Goal: Participate in discussion: Engage in conversation with other users on a specific topic

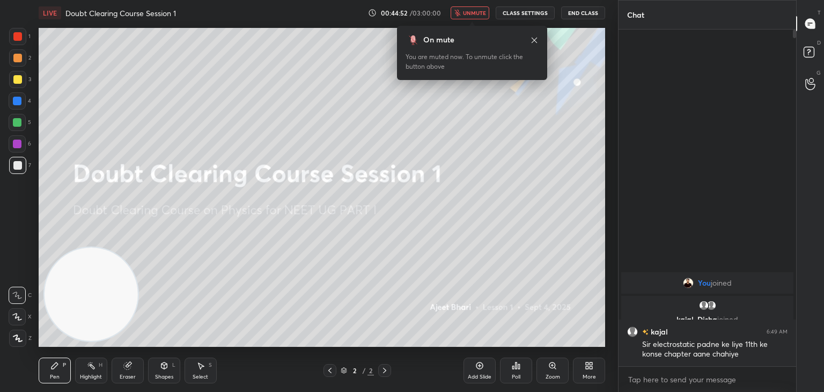
click at [480, 13] on span "unmute" at bounding box center [474, 13] width 23 height 8
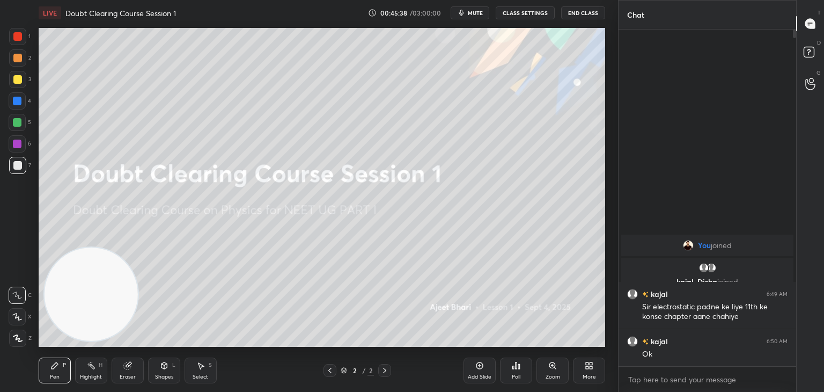
click at [475, 13] on span "mute" at bounding box center [475, 13] width 15 height 8
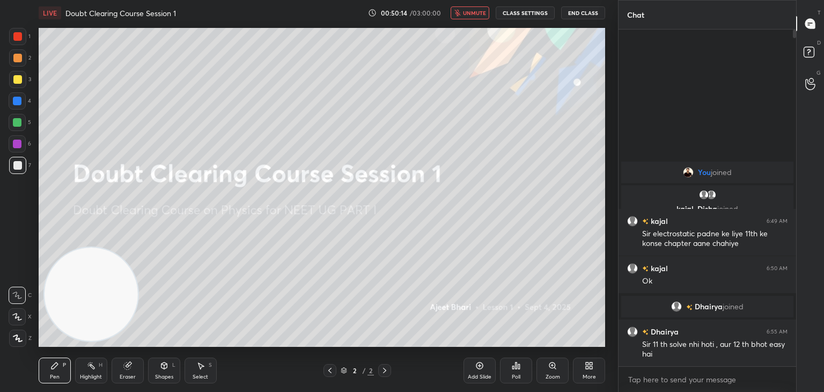
click at [472, 11] on span "unmute" at bounding box center [474, 13] width 23 height 8
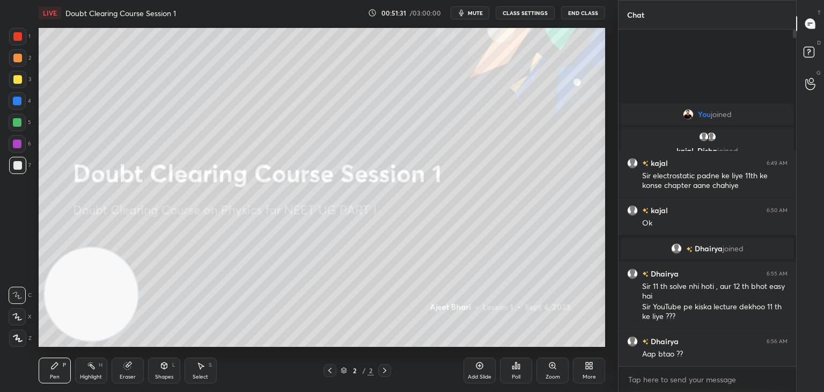
click at [463, 16] on icon "button" at bounding box center [461, 13] width 5 height 6
click at [463, 16] on button "unmute" at bounding box center [470, 12] width 39 height 13
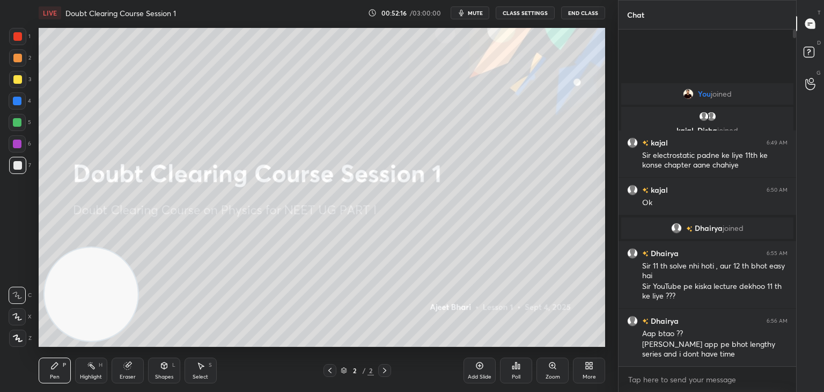
click at [462, 9] on icon "button" at bounding box center [461, 13] width 9 height 9
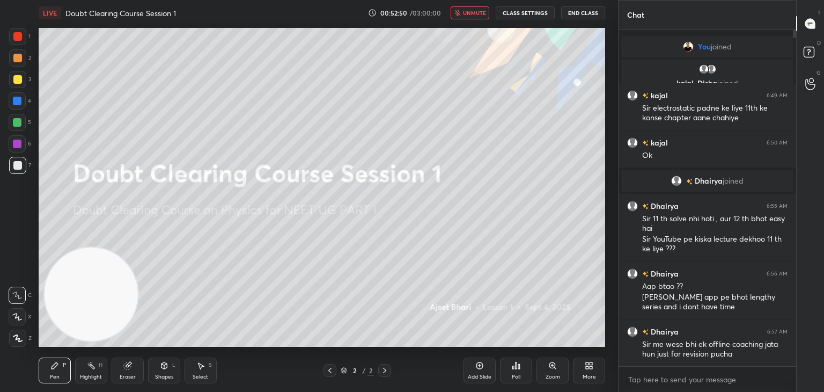
click at [470, 14] on span "unmute" at bounding box center [474, 13] width 23 height 8
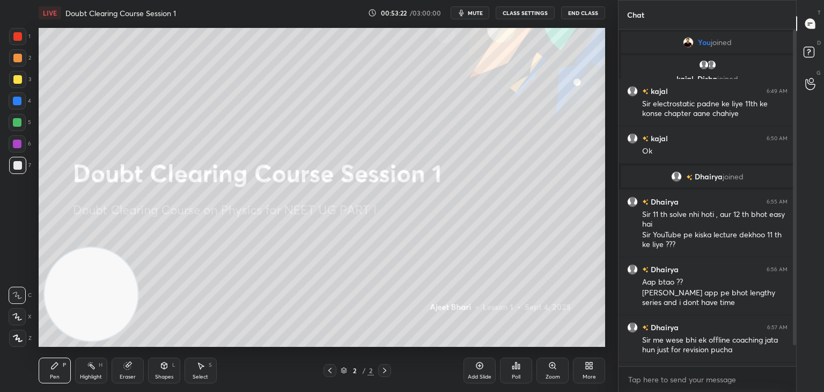
drag, startPoint x: 792, startPoint y: 319, endPoint x: 795, endPoint y: 354, distance: 35.5
click at [795, 354] on div at bounding box center [793, 198] width 6 height 336
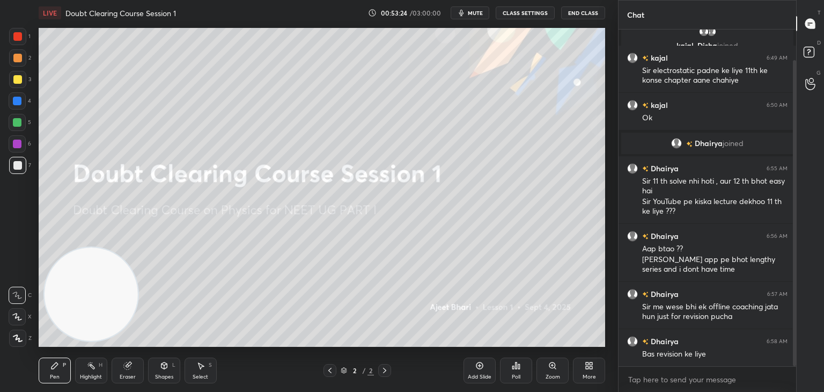
drag, startPoint x: 793, startPoint y: 343, endPoint x: 792, endPoint y: 357, distance: 14.5
click at [792, 357] on div at bounding box center [793, 198] width 6 height 336
click at [481, 12] on span "mute" at bounding box center [475, 13] width 15 height 8
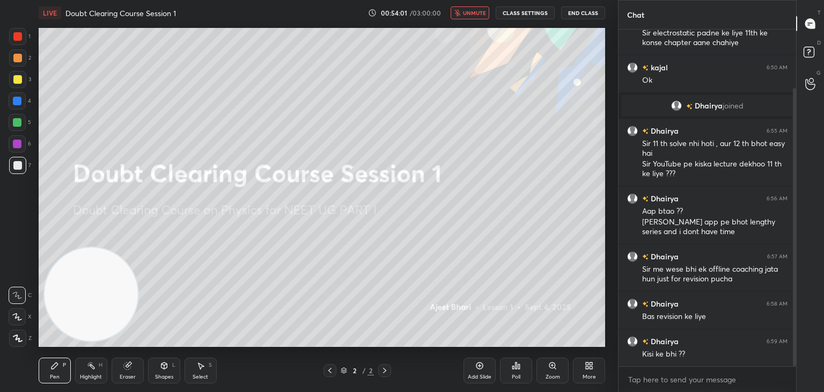
click at [467, 11] on span "unmute" at bounding box center [474, 13] width 23 height 8
click at [473, 11] on span "mute" at bounding box center [475, 13] width 15 height 8
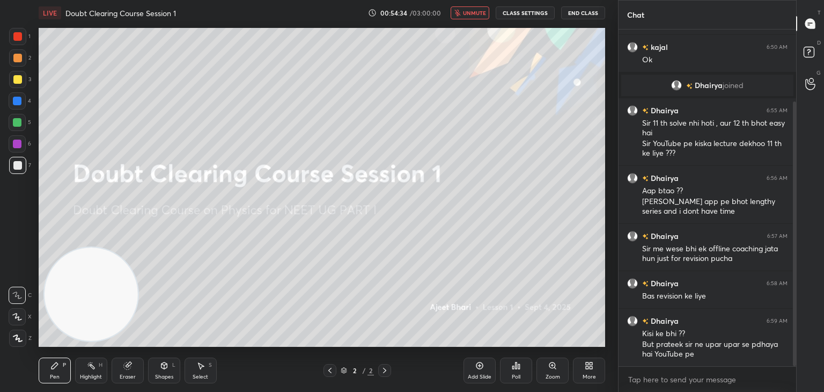
click at [483, 16] on button "unmute" at bounding box center [470, 12] width 39 height 13
click at [474, 11] on span "mute" at bounding box center [475, 13] width 15 height 8
